Goal: Task Accomplishment & Management: Use online tool/utility

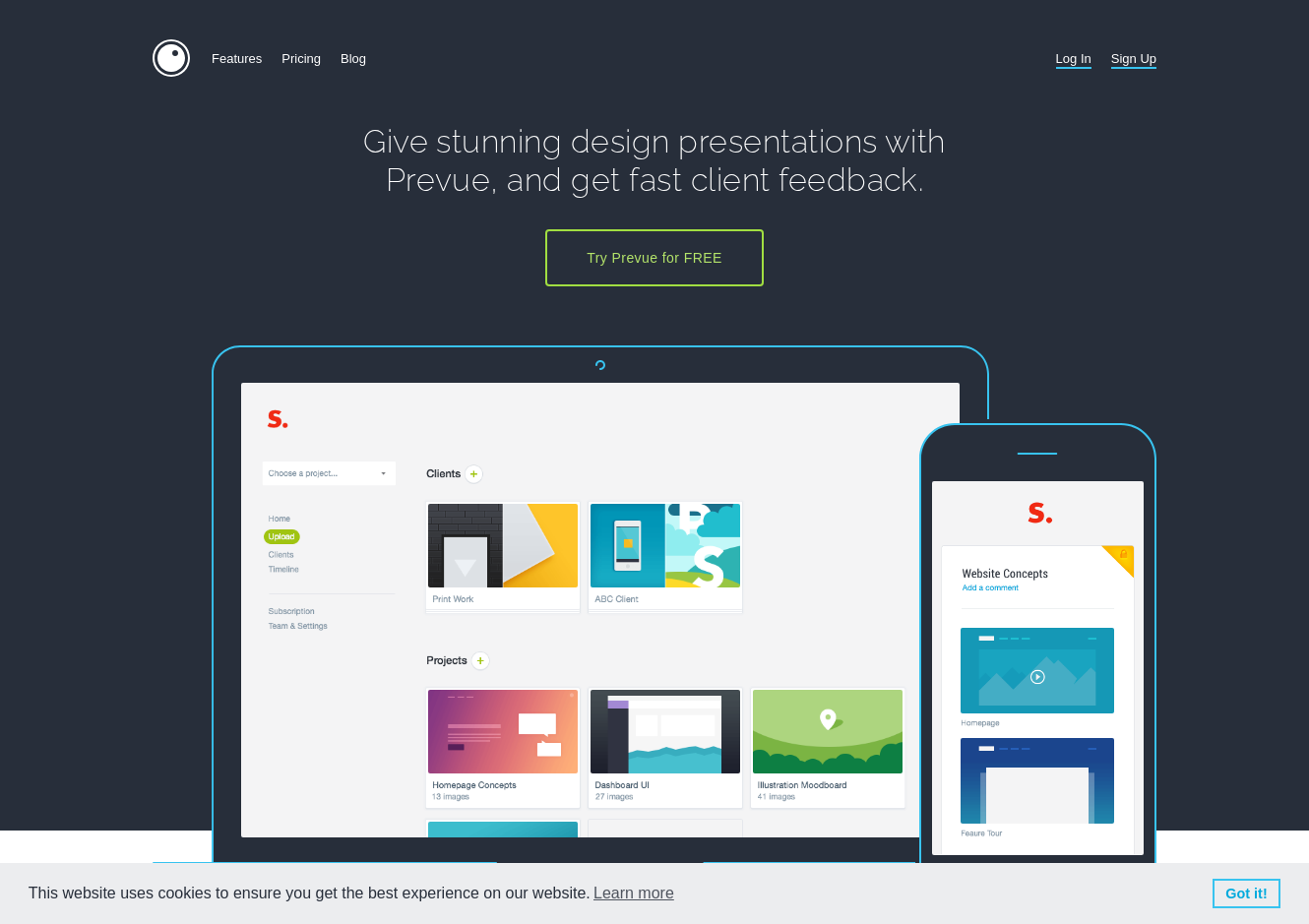
click at [1082, 56] on link "Log In" at bounding box center [1074, 58] width 36 height 39
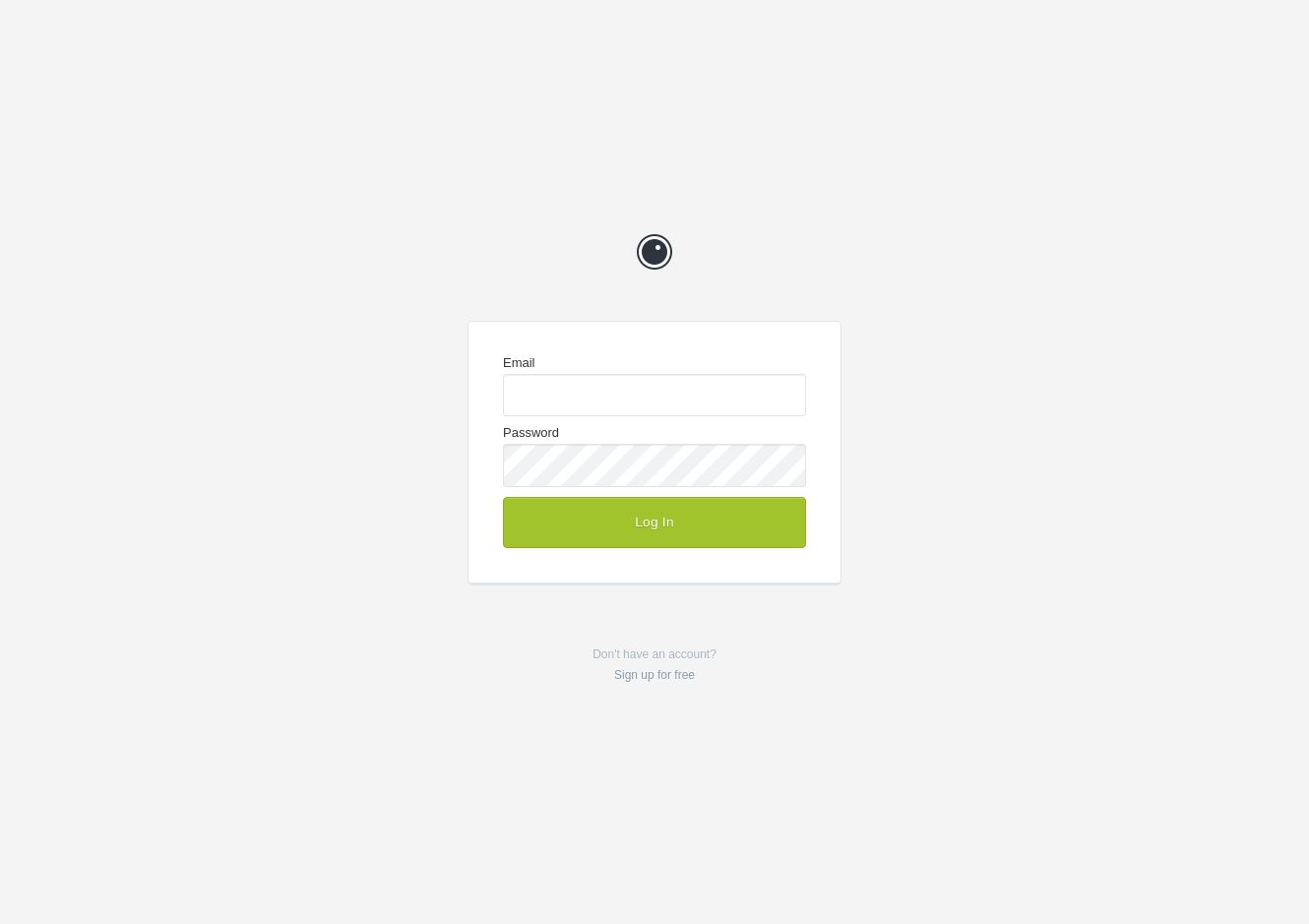
type input "enquiries@jeremyhickman.co.uk"
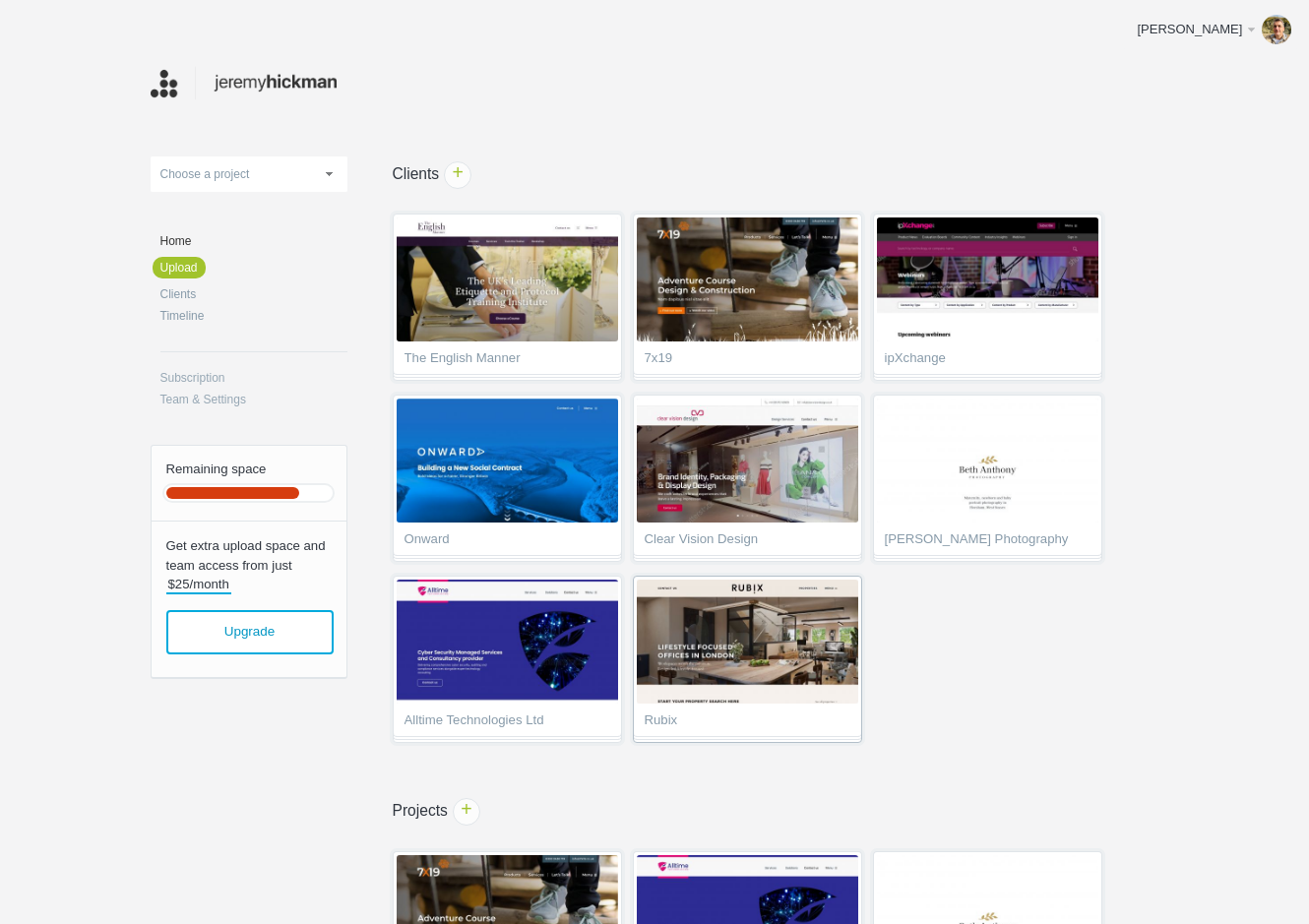
click at [756, 671] on img at bounding box center [747, 641] width 221 height 124
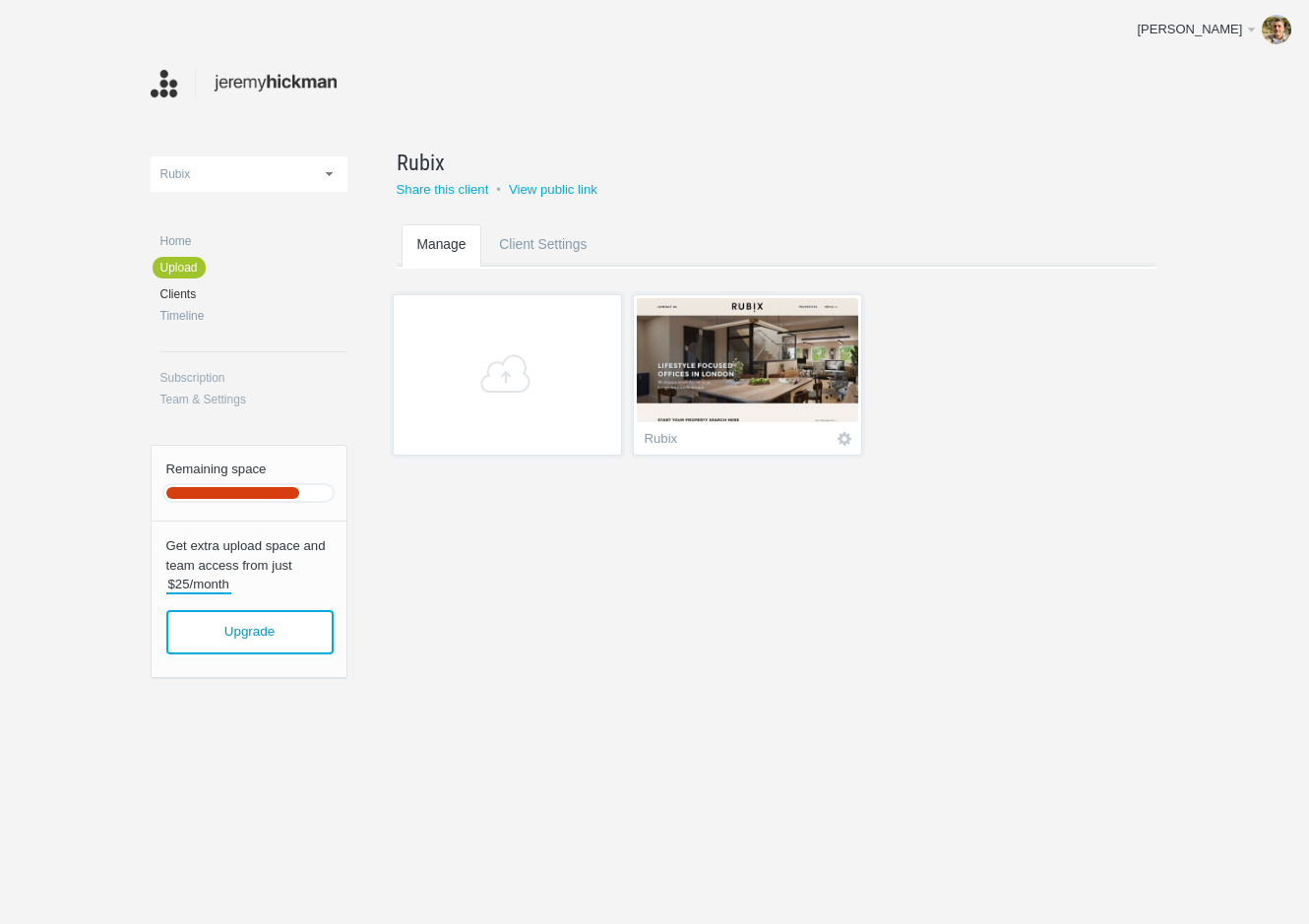
click at [805, 391] on img at bounding box center [747, 360] width 221 height 124
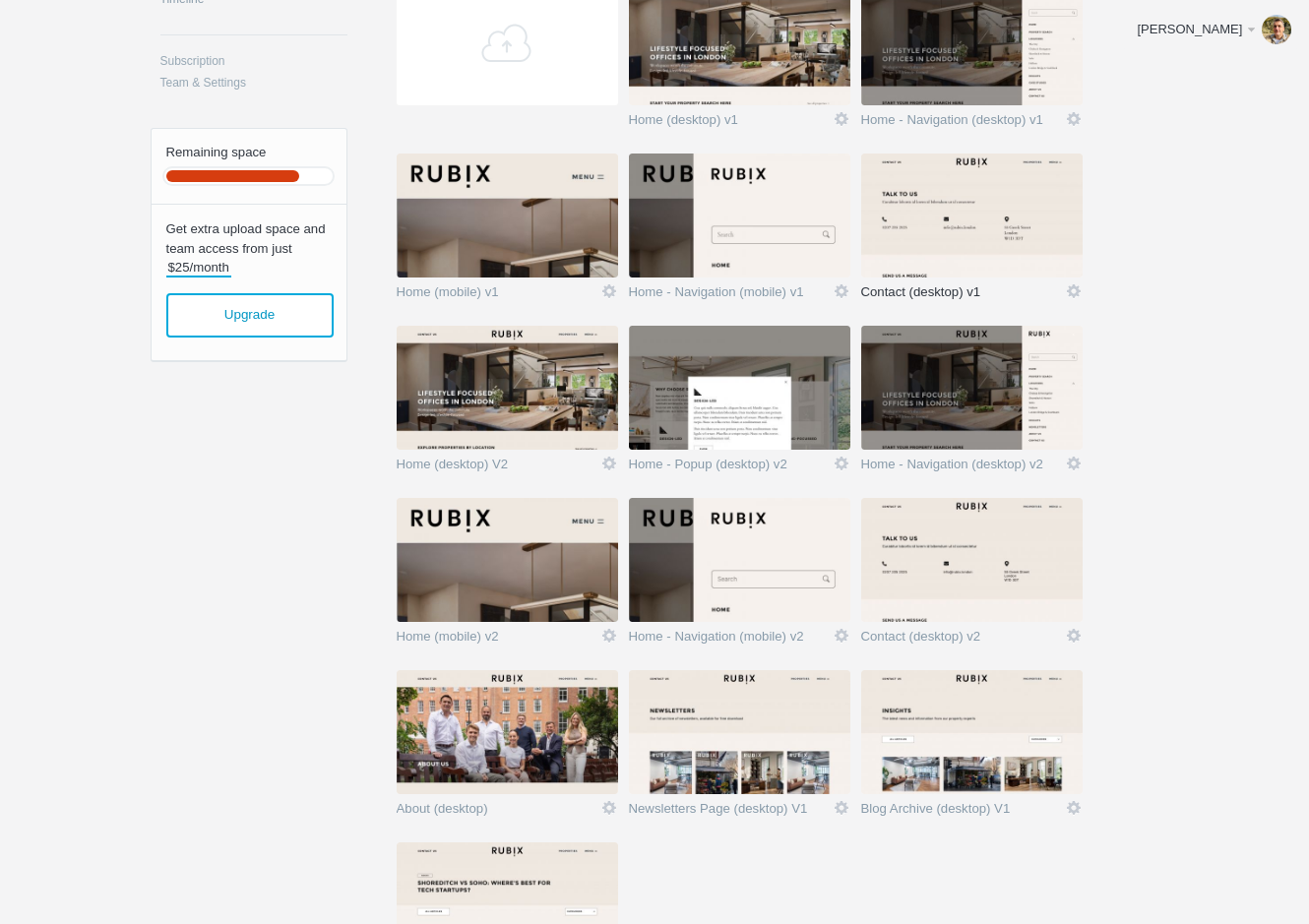
scroll to position [500, 0]
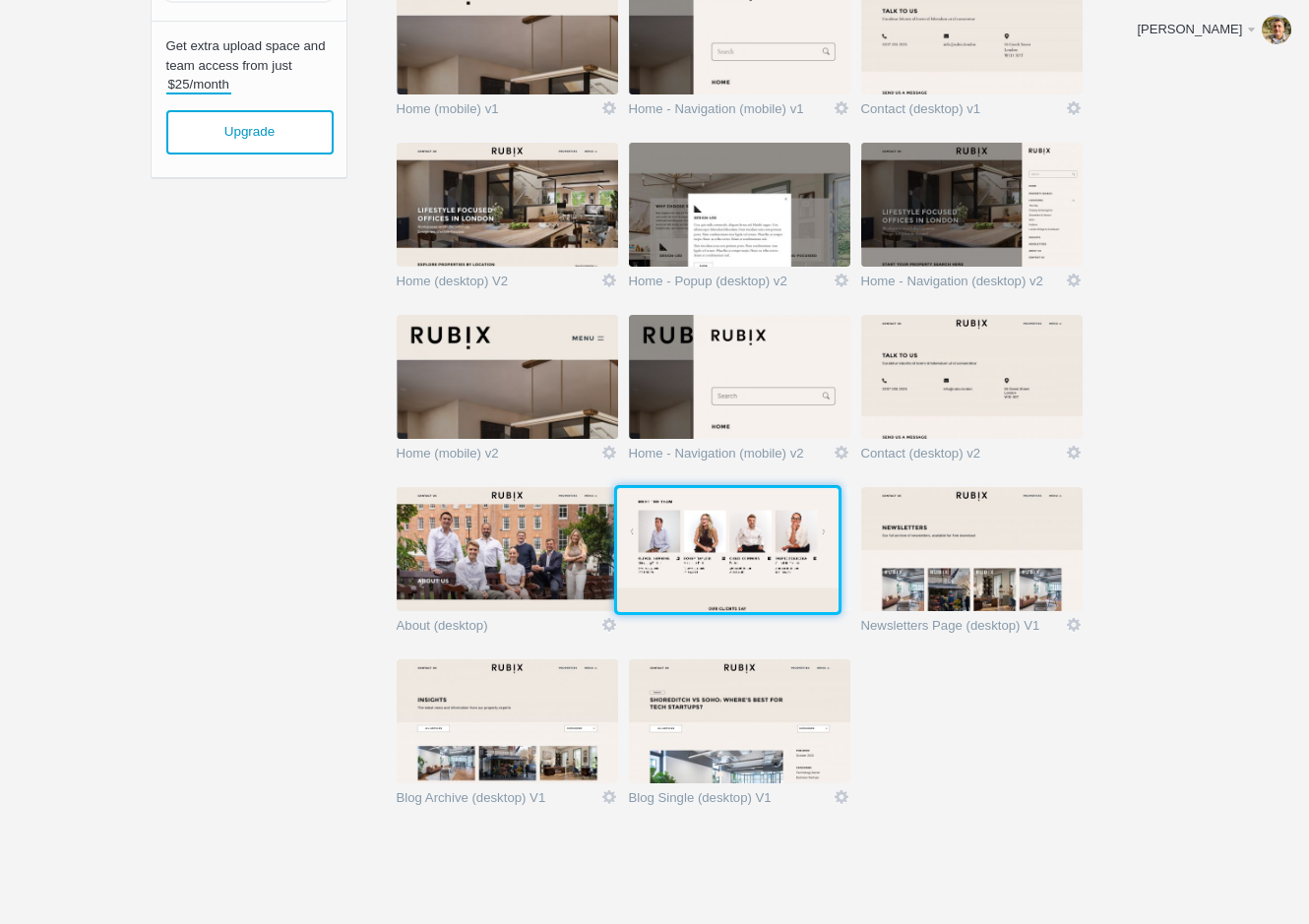
drag, startPoint x: 748, startPoint y: 739, endPoint x: 734, endPoint y: 565, distance: 174.6
click at [734, 565] on img at bounding box center [727, 549] width 221 height 124
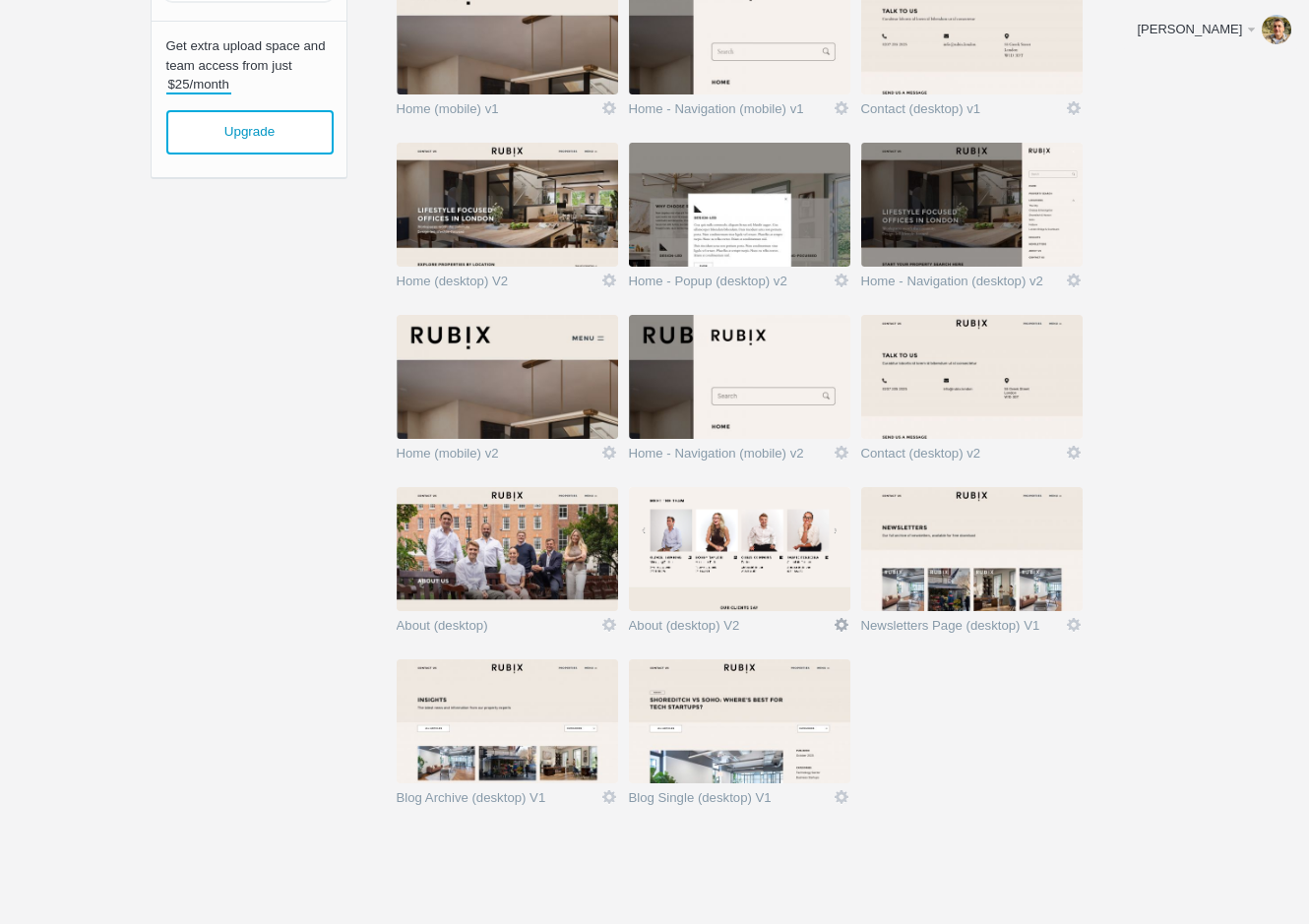
click at [844, 619] on link "Edit" at bounding box center [842, 625] width 18 height 18
click at [827, 539] on link "Edit / Replace" at bounding box center [802, 543] width 119 height 23
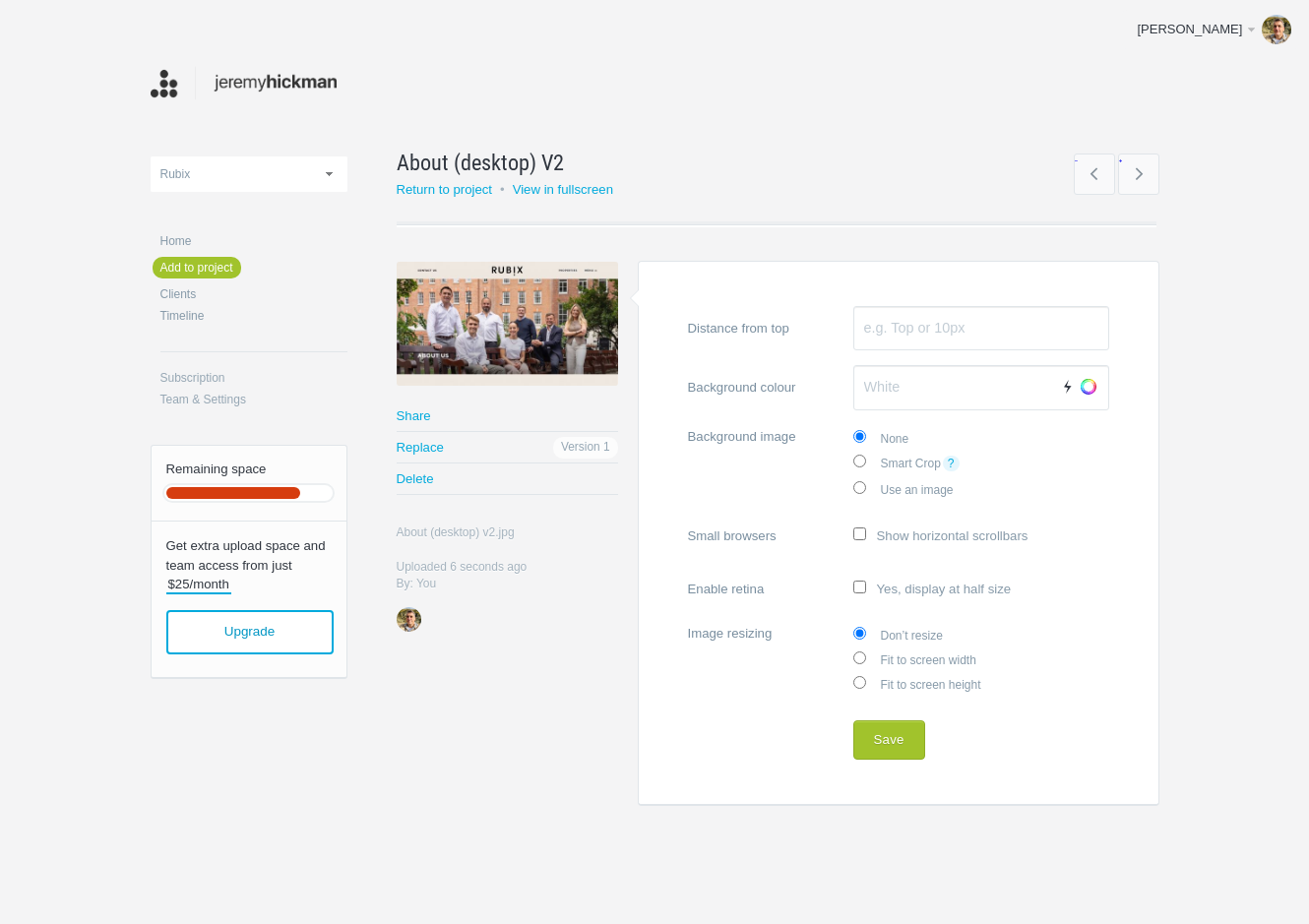
click at [894, 652] on label "Fit to screen width" at bounding box center [982, 658] width 256 height 25
click at [867, 652] on input "Fit to screen width" at bounding box center [860, 657] width 13 height 13
radio input "true"
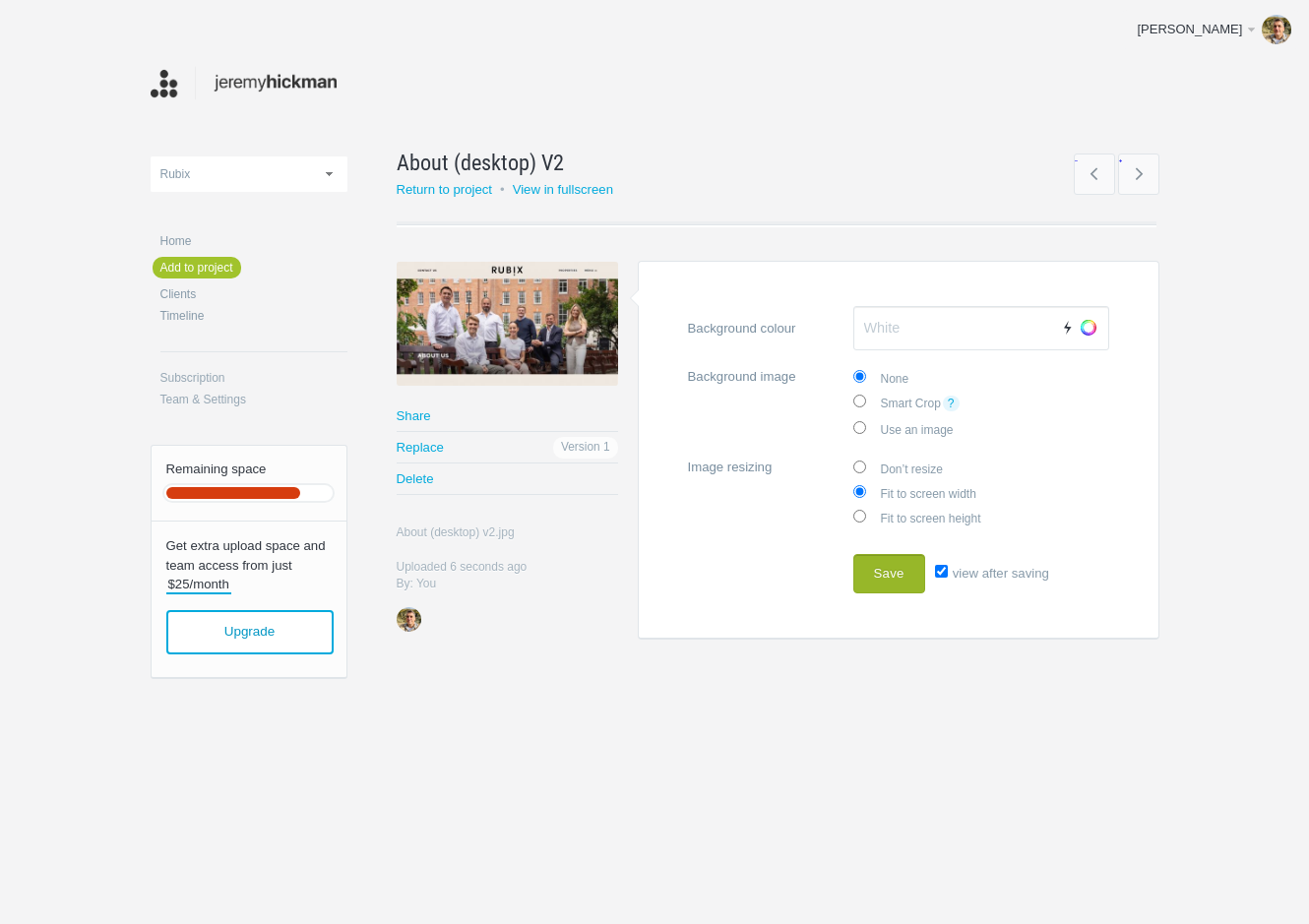
click at [894, 577] on button "Save" at bounding box center [890, 574] width 71 height 40
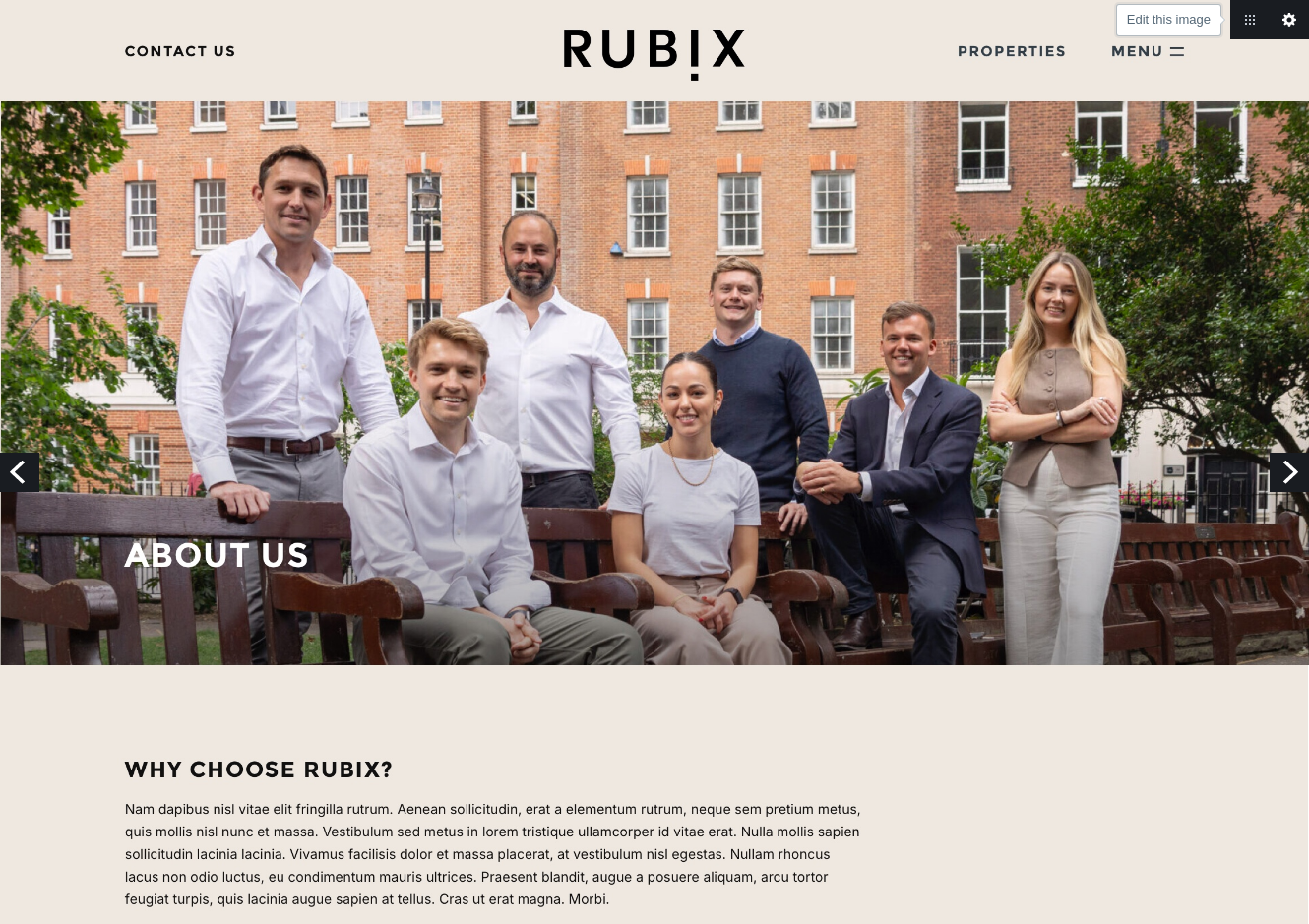
click at [1295, 19] on link "Edit this image" at bounding box center [1290, 20] width 40 height 40
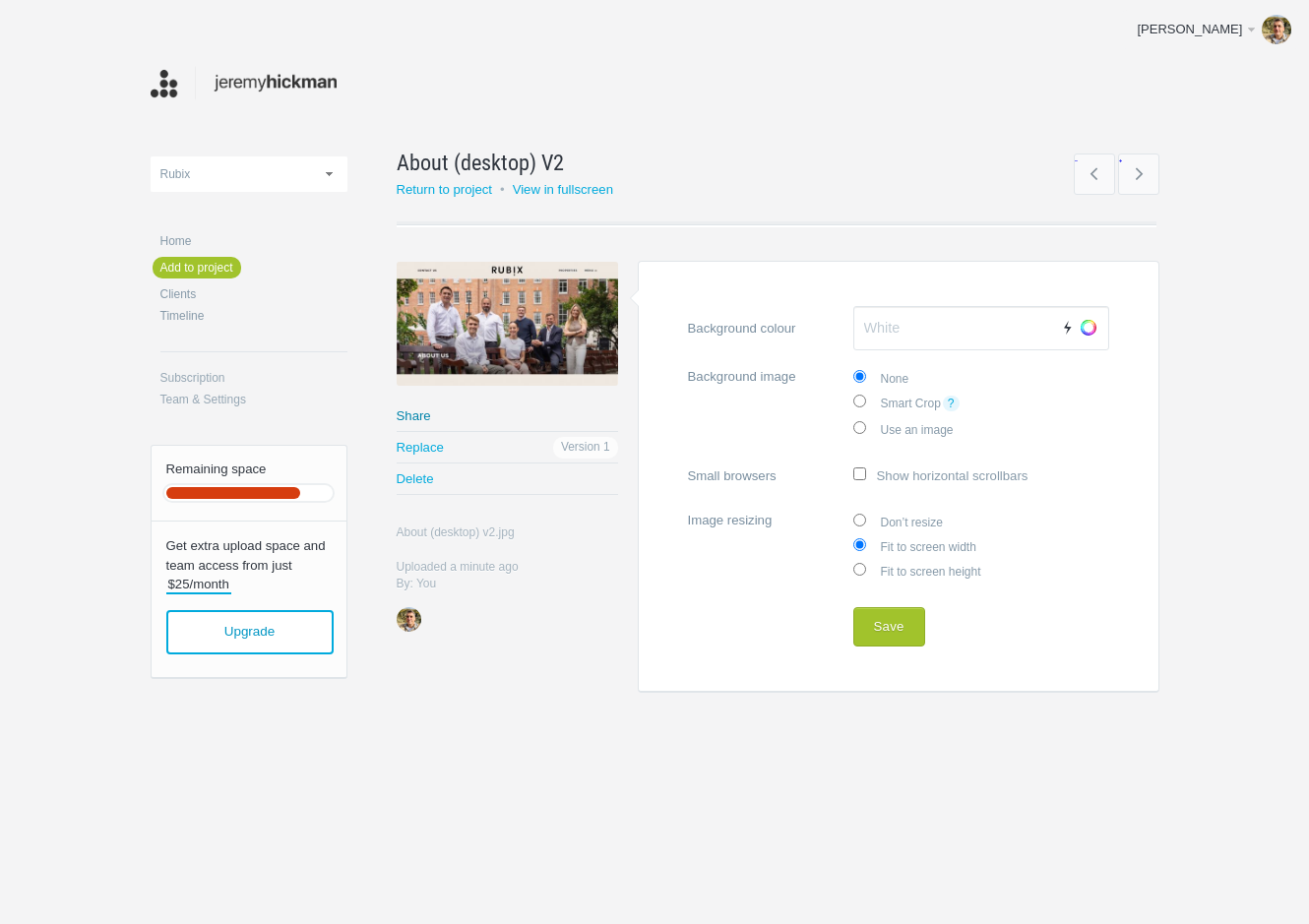
click at [419, 417] on link "Share" at bounding box center [507, 415] width 221 height 31
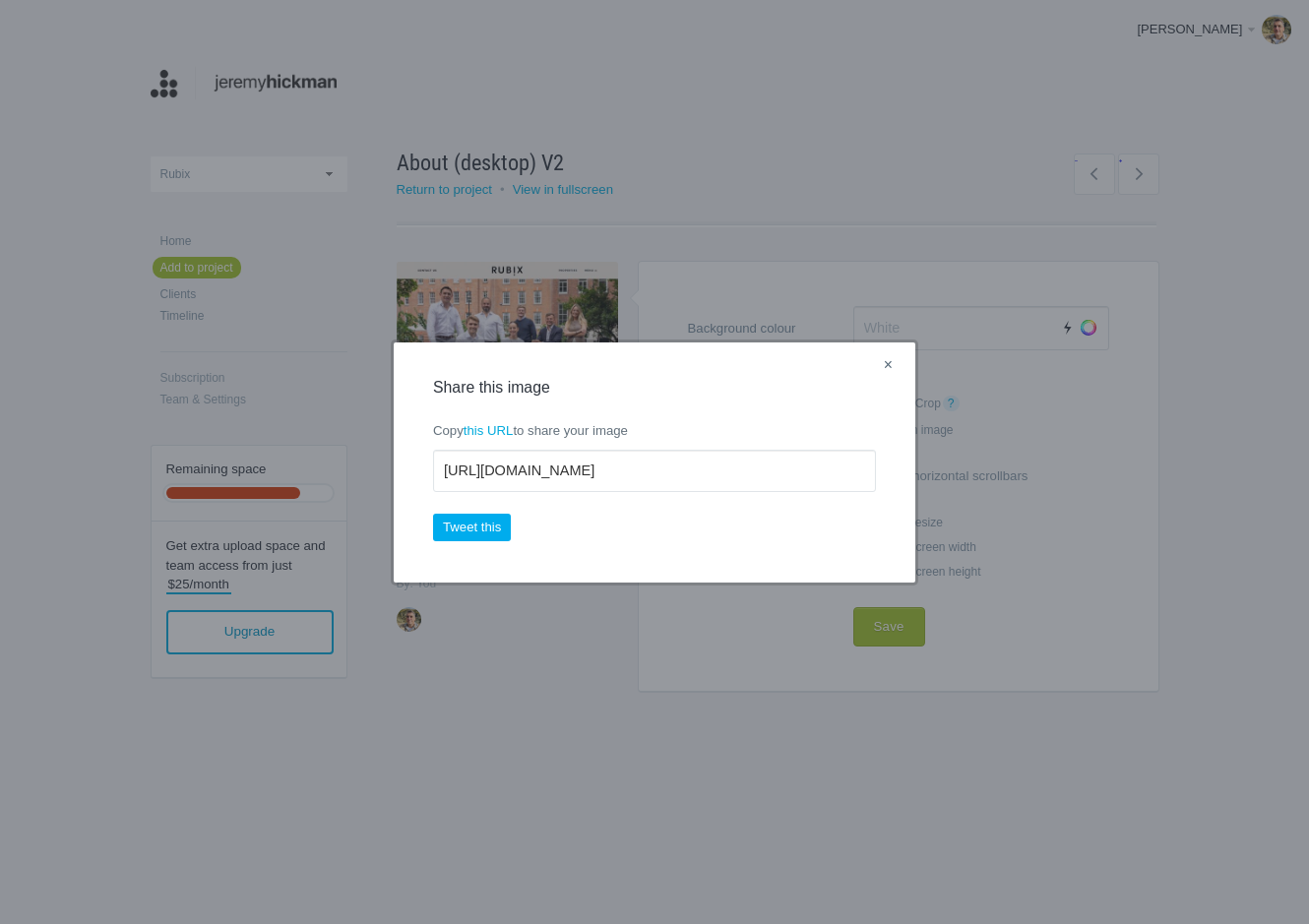
click at [888, 364] on link "×" at bounding box center [888, 366] width 25 height 26
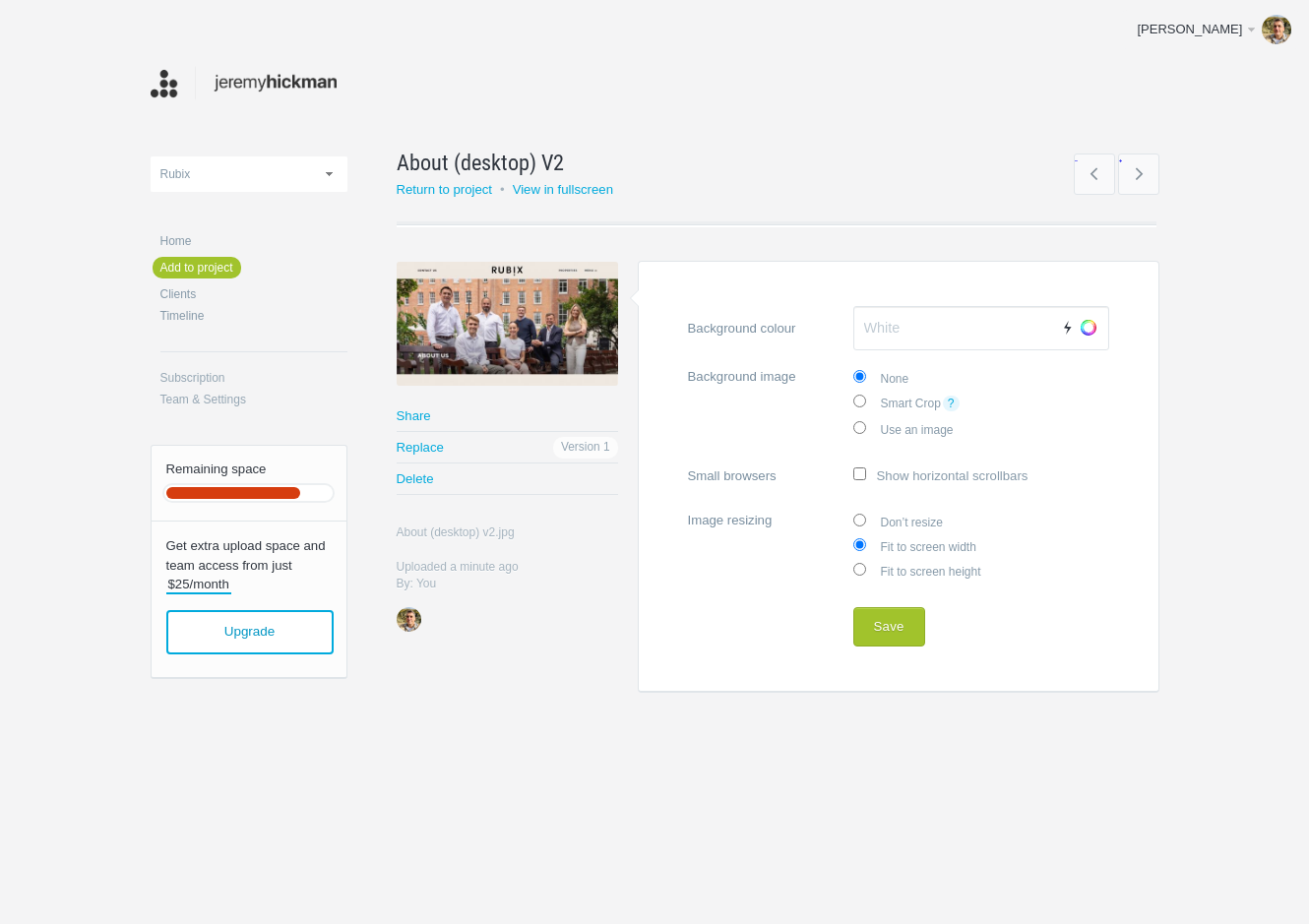
drag, startPoint x: 902, startPoint y: 762, endPoint x: 902, endPoint y: 750, distance: 12.0
click at [902, 762] on div "7x19 | Website Redevelopment Alltime Technologies Ltd [PERSON_NAME] Photography…" at bounding box center [655, 393] width 1010 height 786
click at [892, 625] on button "Save" at bounding box center [890, 627] width 71 height 40
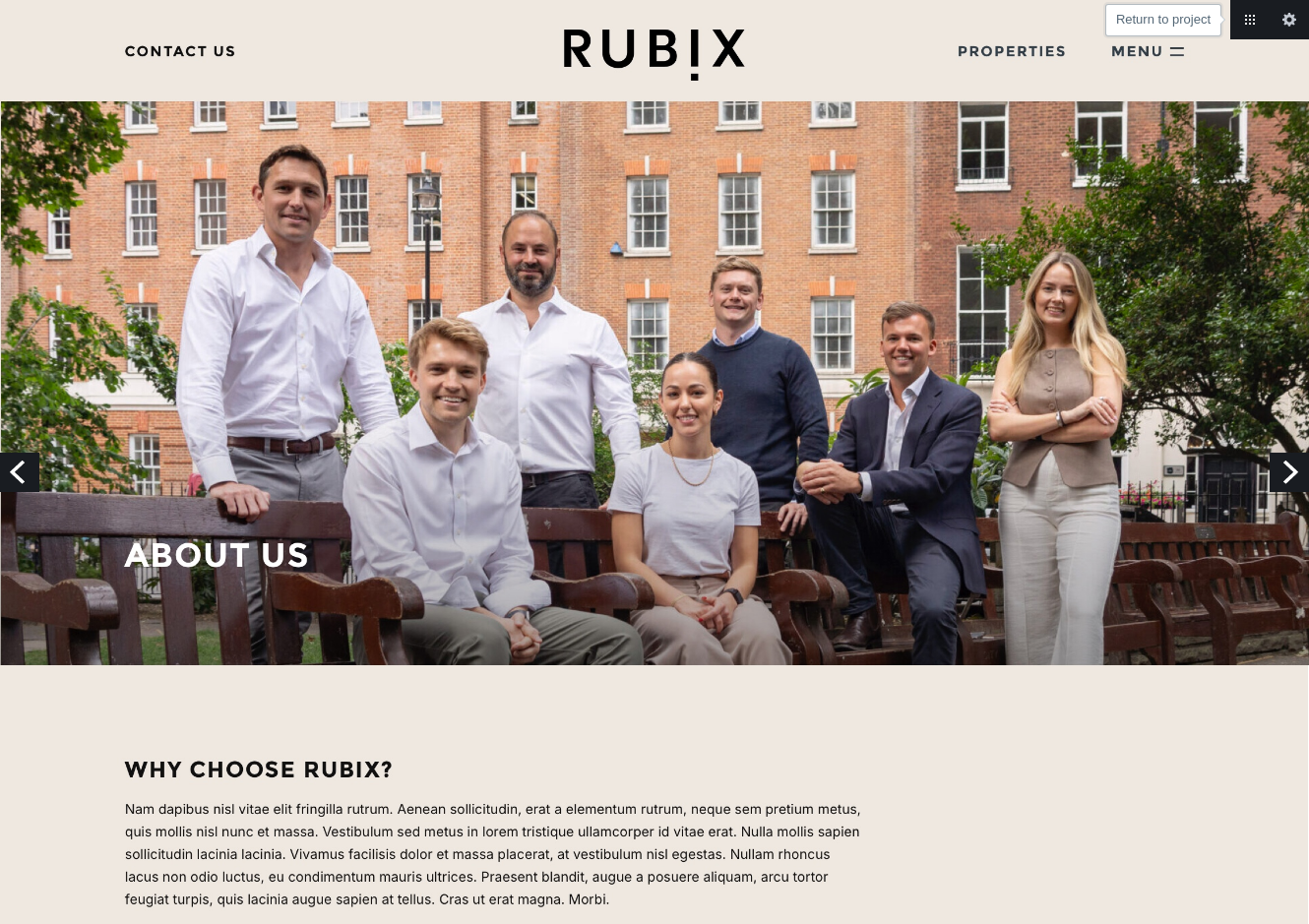
click at [1250, 25] on link "Return to project" at bounding box center [1250, 20] width 40 height 40
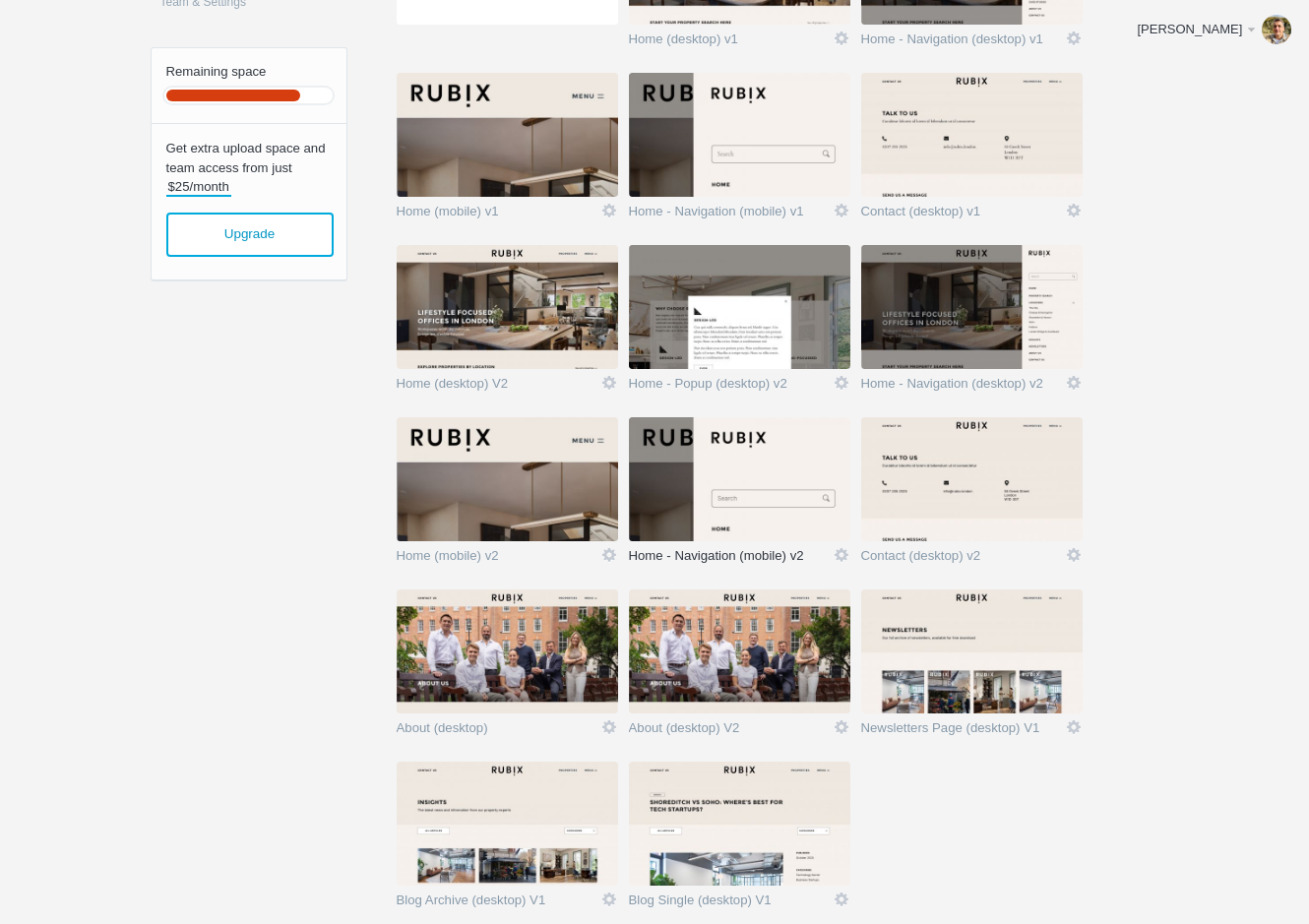
scroll to position [401, 0]
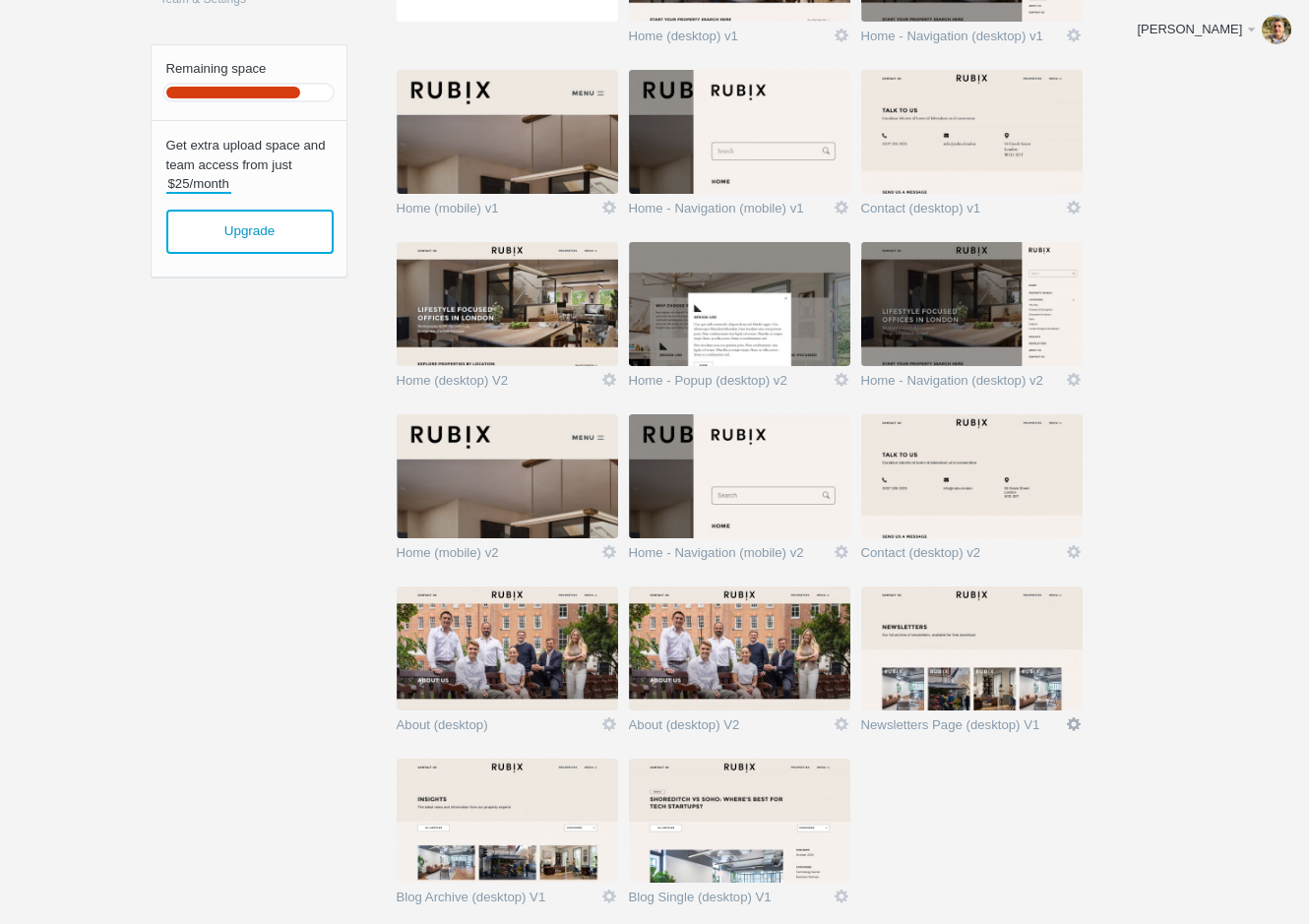
click at [1079, 724] on link "Icon" at bounding box center [1074, 725] width 18 height 18
click at [1060, 642] on link "Edit / Replace" at bounding box center [1035, 642] width 119 height 23
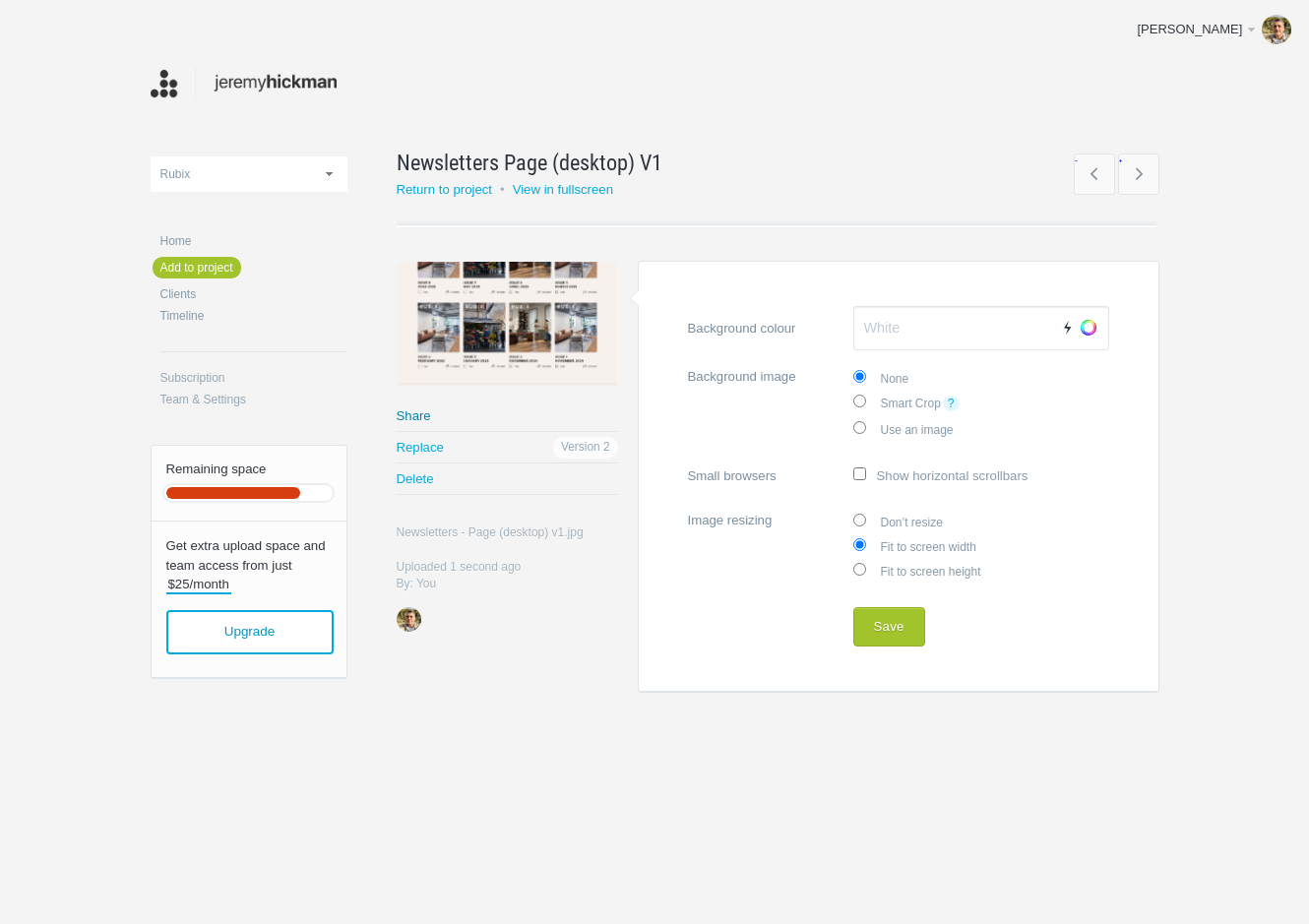
click at [416, 414] on link "Share" at bounding box center [507, 415] width 221 height 31
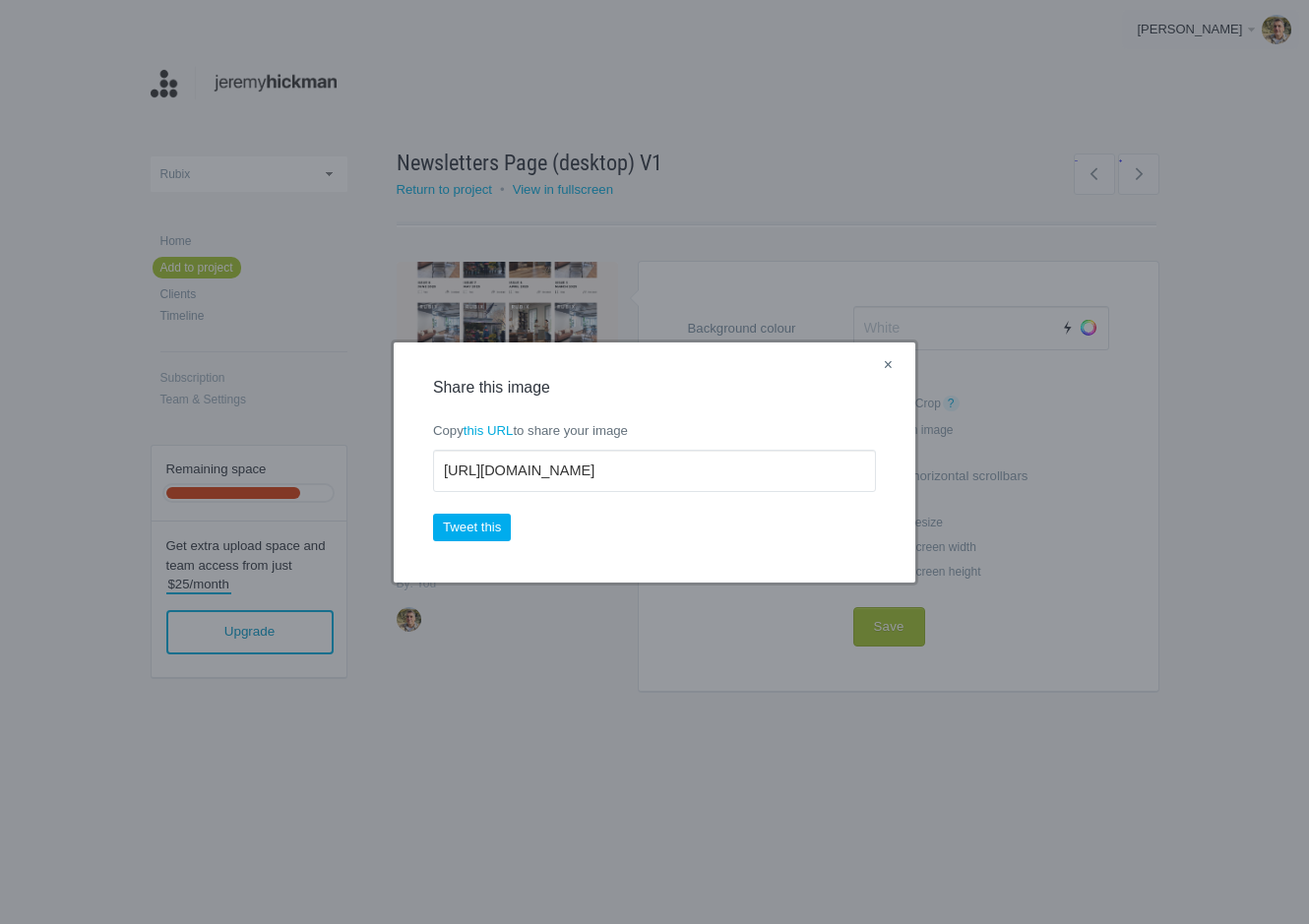
click at [893, 368] on link "×" at bounding box center [888, 366] width 25 height 26
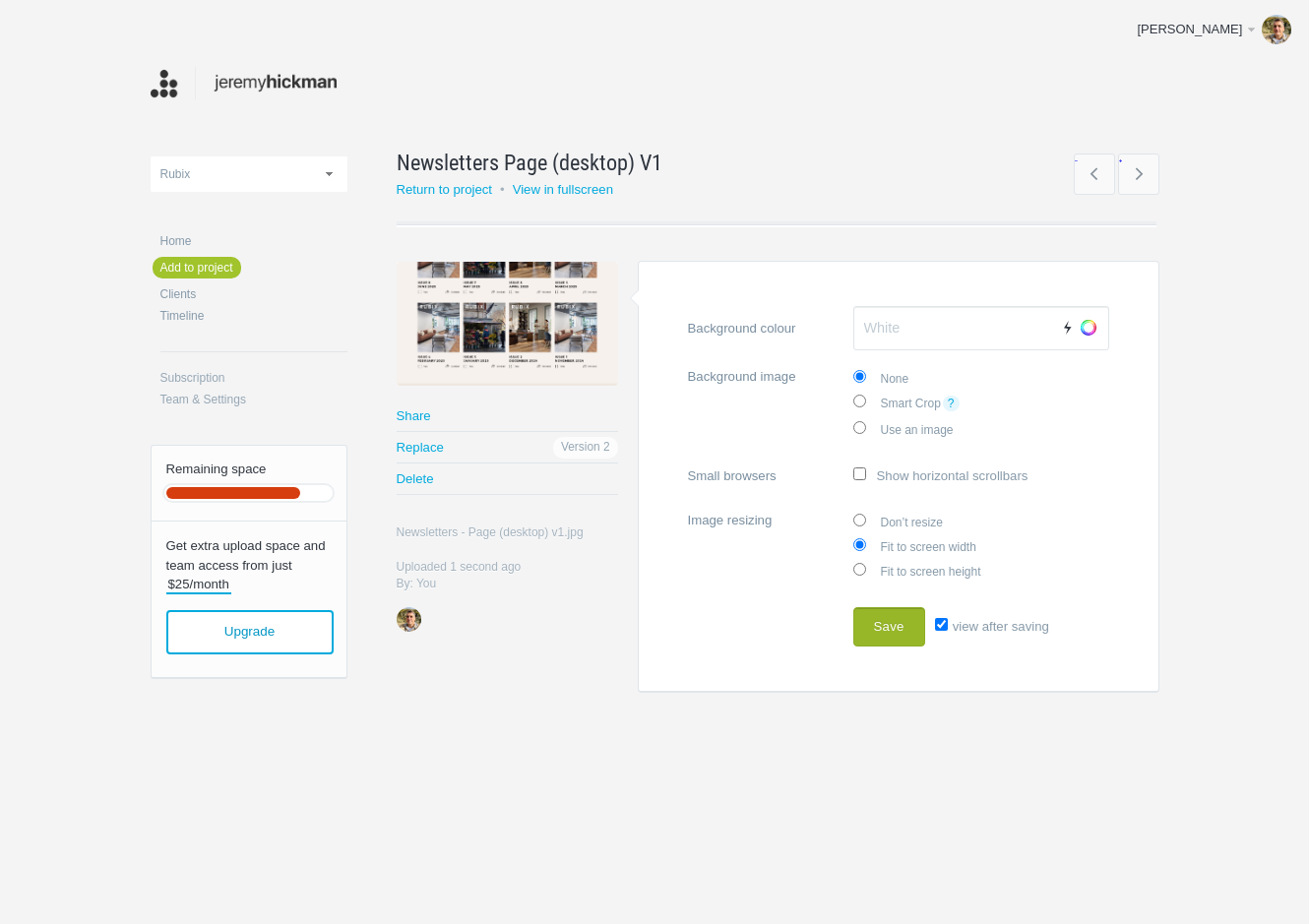
click at [895, 628] on button "Save" at bounding box center [890, 627] width 71 height 40
